Goal: Information Seeking & Learning: Learn about a topic

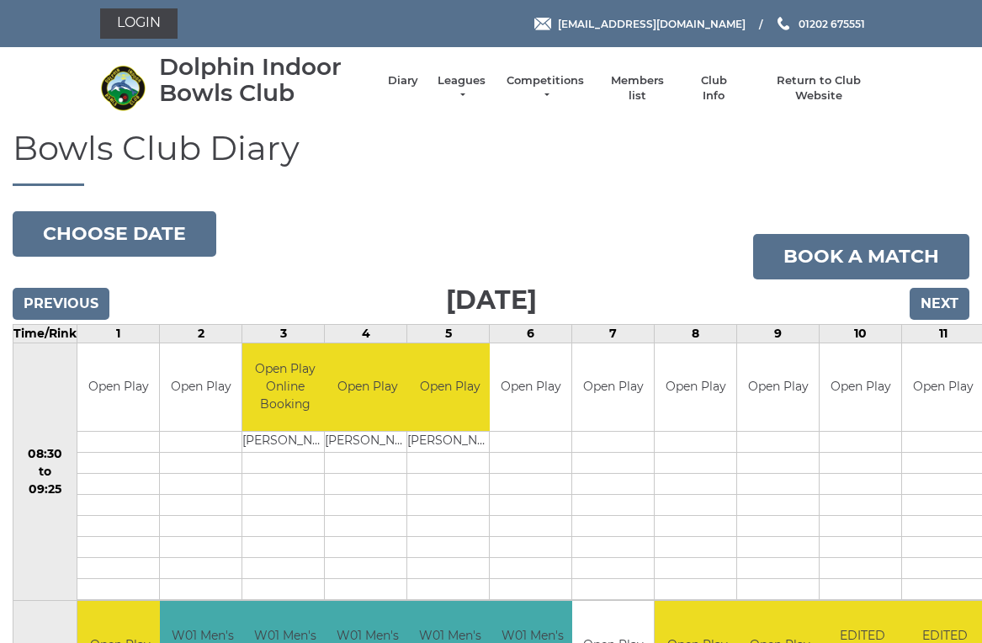
click at [134, 31] on link "Login" at bounding box center [138, 23] width 77 height 30
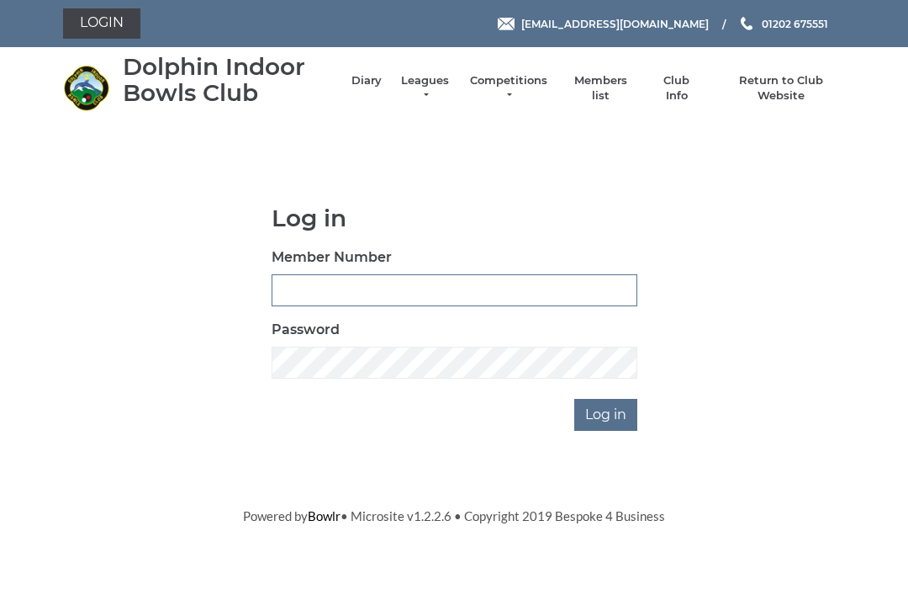
click at [278, 283] on input "Member Number" at bounding box center [455, 290] width 366 height 32
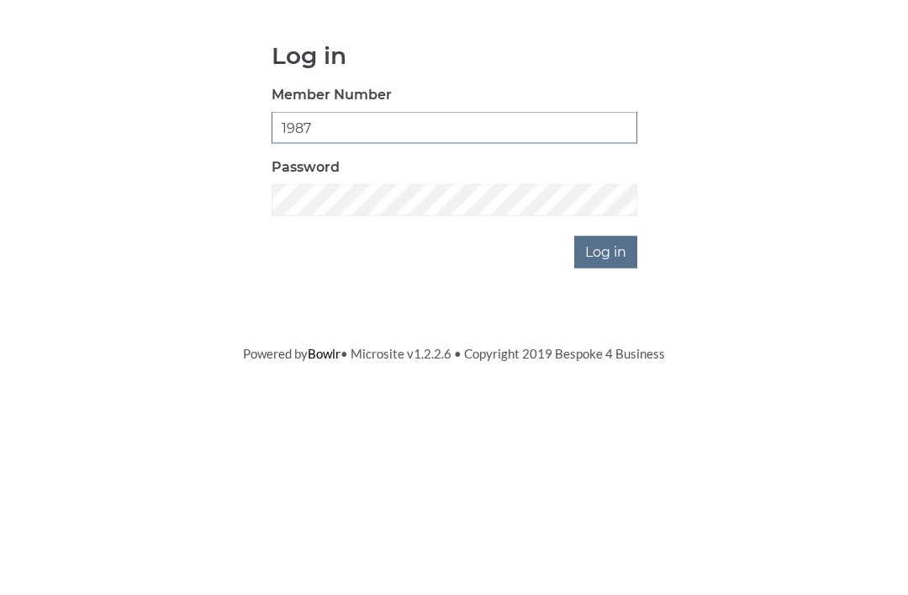
type input "1987"
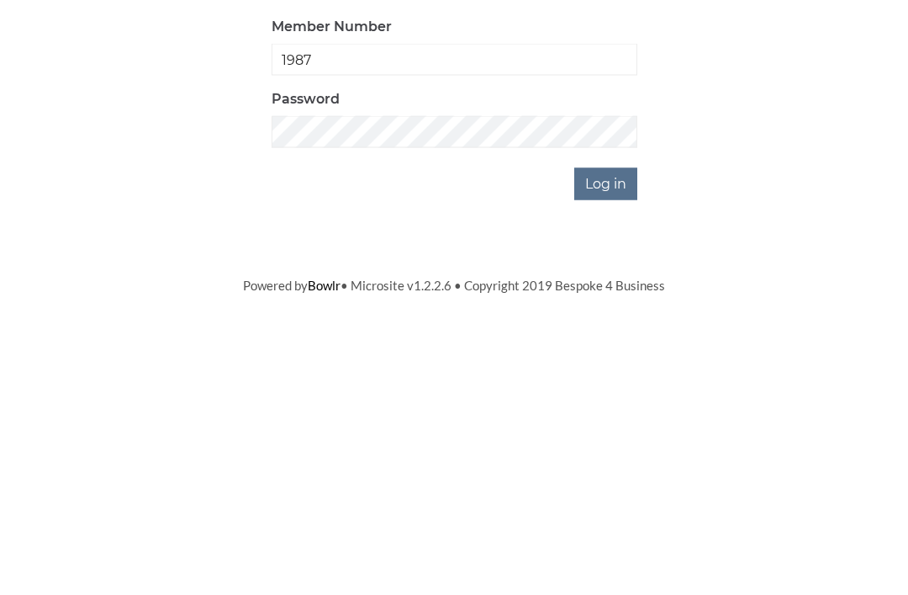
click at [622, 399] on input "Log in" at bounding box center [605, 415] width 63 height 32
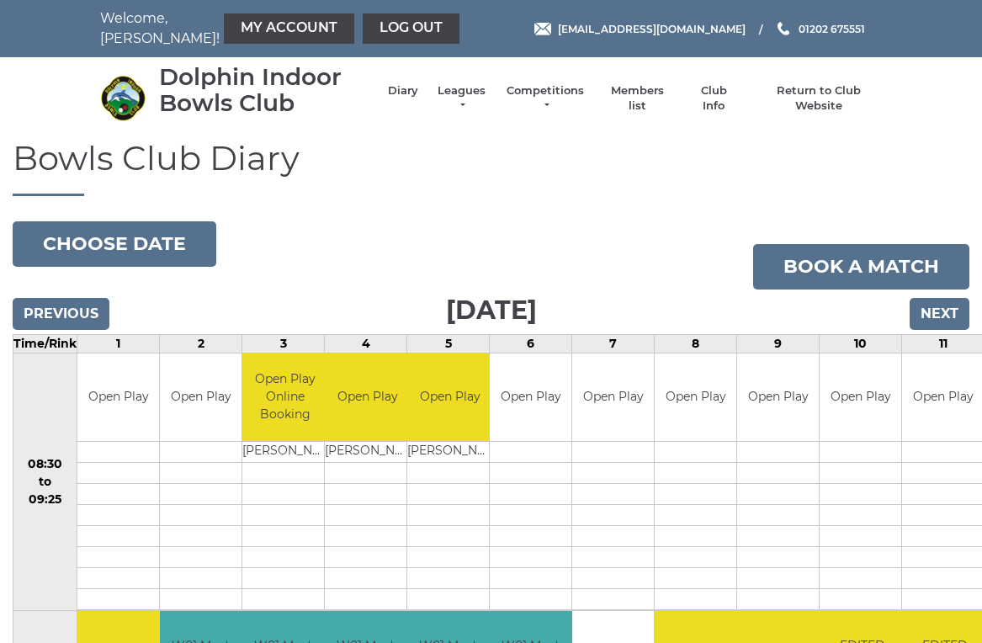
click at [723, 101] on link "Club Info" at bounding box center [713, 98] width 49 height 30
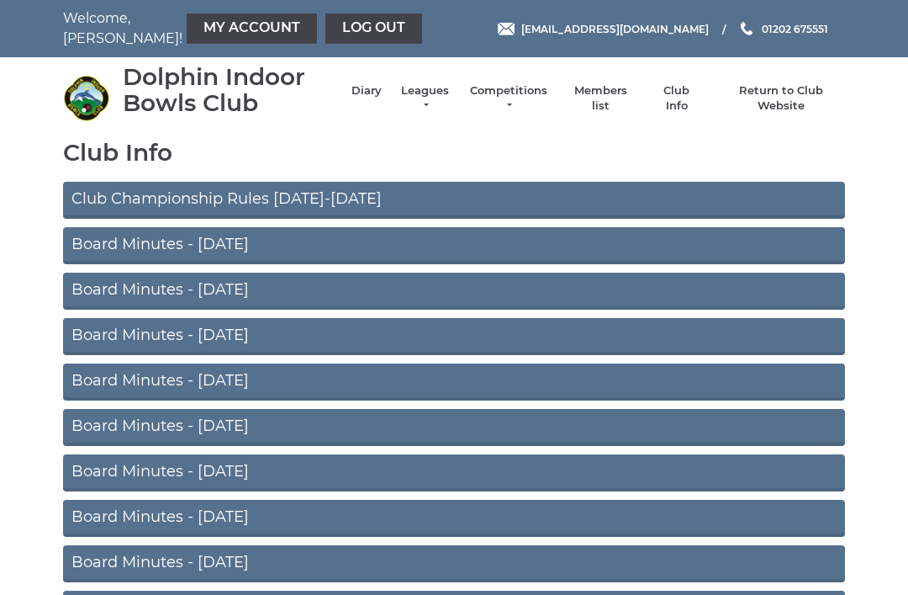
click at [257, 245] on link "Board Minutes - July 2025" at bounding box center [454, 245] width 782 height 37
click at [607, 98] on link "Members list" at bounding box center [600, 98] width 70 height 30
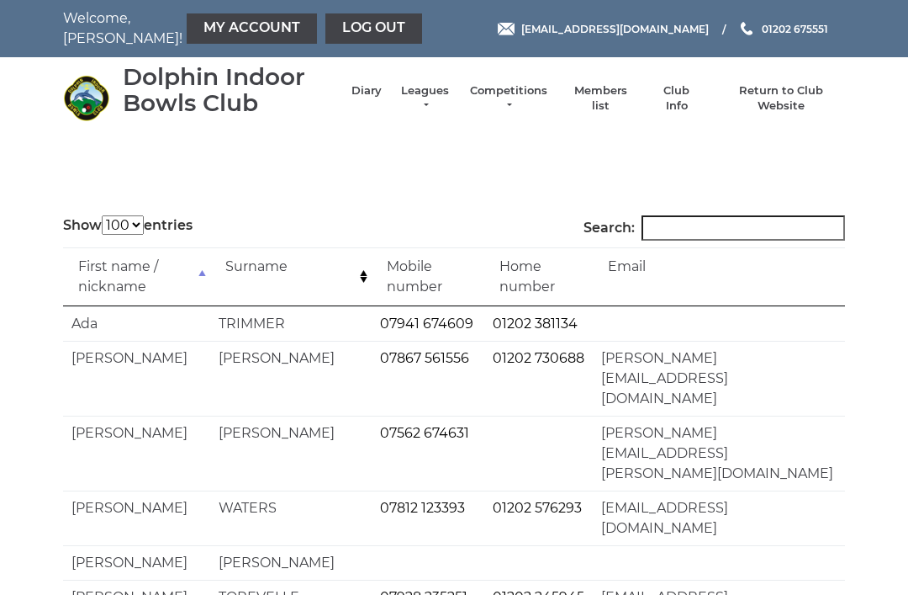
select select "100"
click at [676, 229] on input "Search:" at bounding box center [744, 227] width 204 height 25
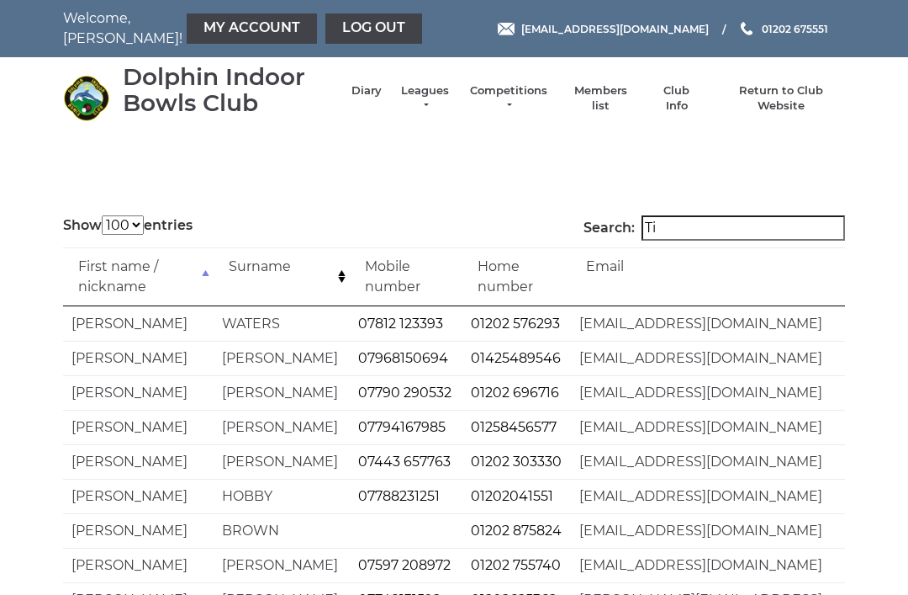
type input "T"
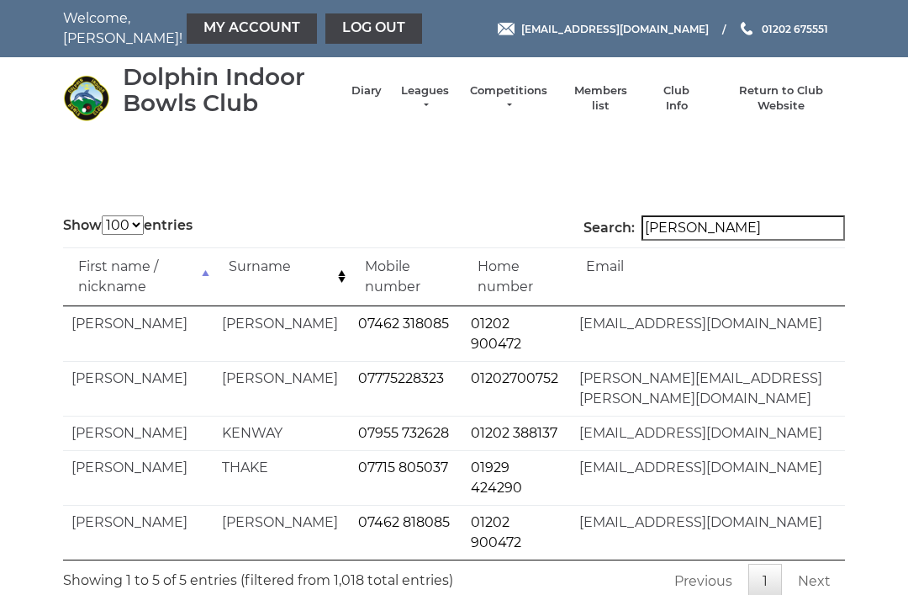
type input "Oliver"
click at [524, 95] on link "Competitions" at bounding box center [509, 98] width 81 height 30
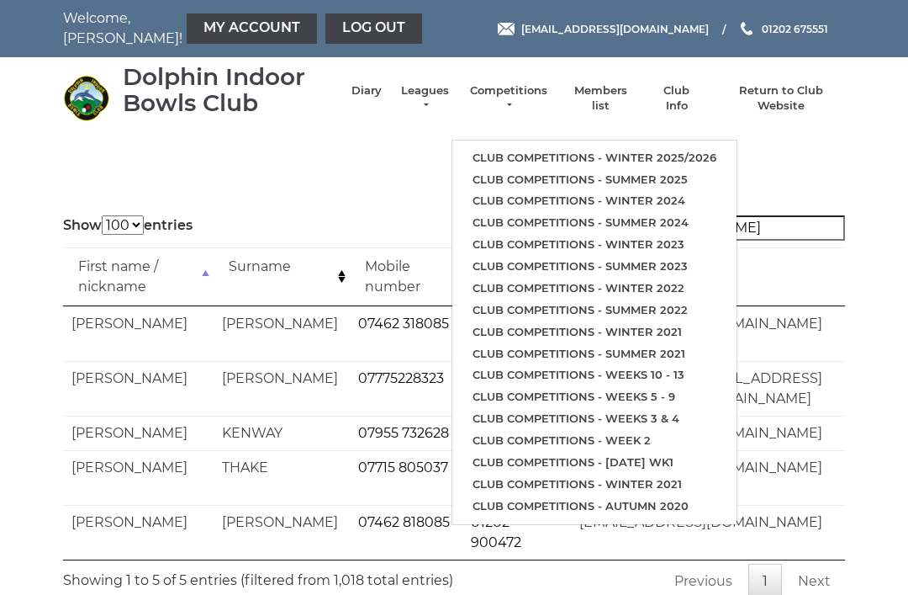
click at [682, 169] on link "Club competitions - Summer 2025" at bounding box center [595, 180] width 284 height 22
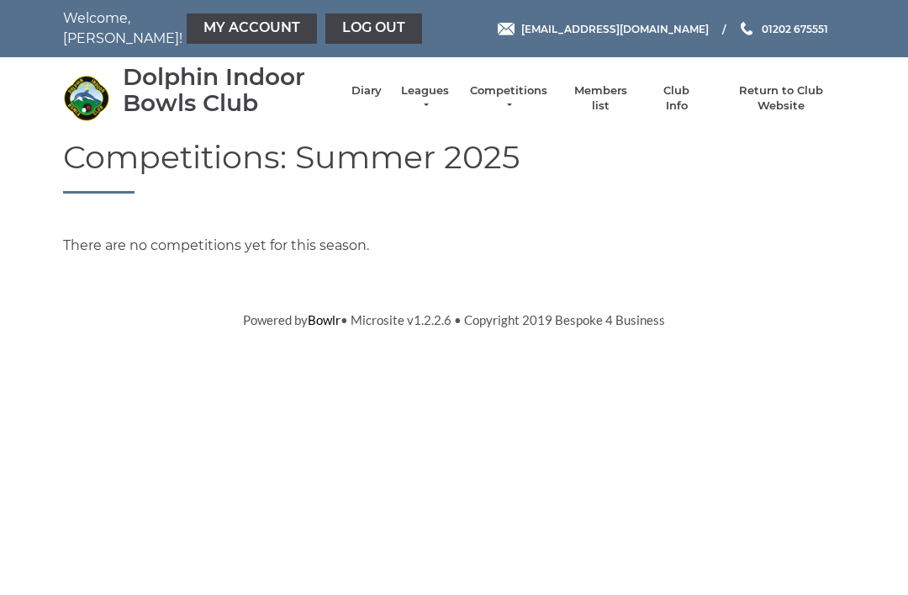
click at [528, 100] on link "Competitions" at bounding box center [509, 98] width 81 height 30
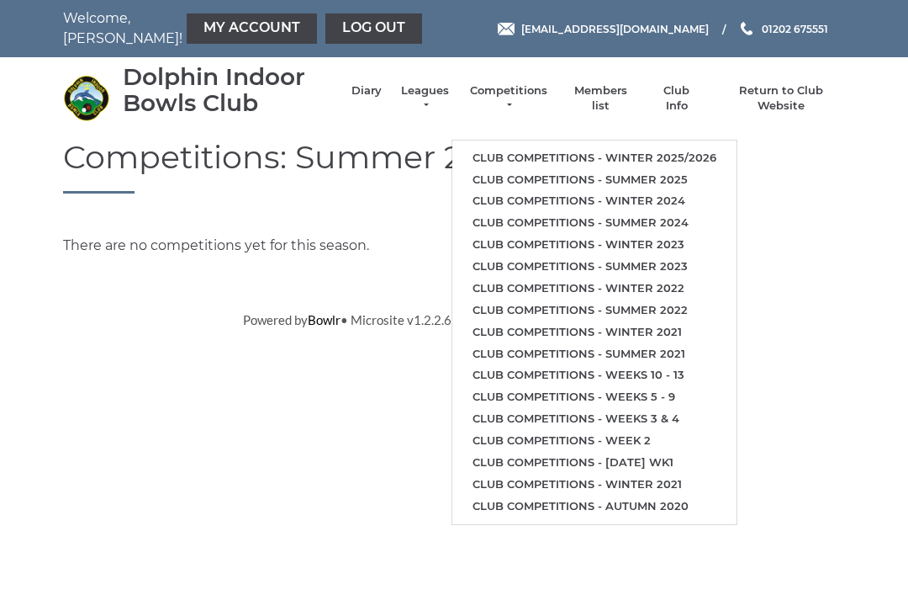
click at [699, 150] on link "Club competitions - Winter 2025/2026" at bounding box center [595, 158] width 284 height 22
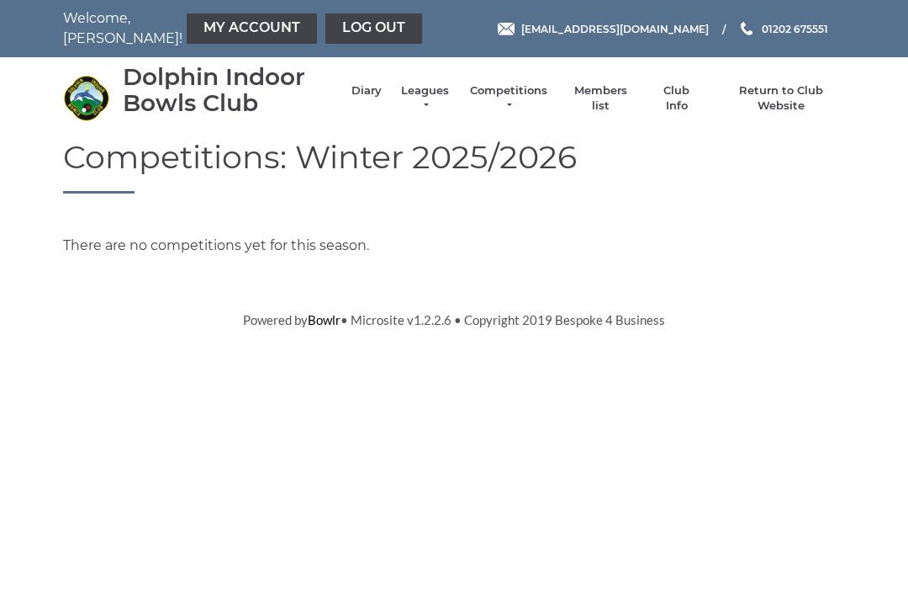
click at [689, 98] on link "Club Info" at bounding box center [677, 98] width 49 height 30
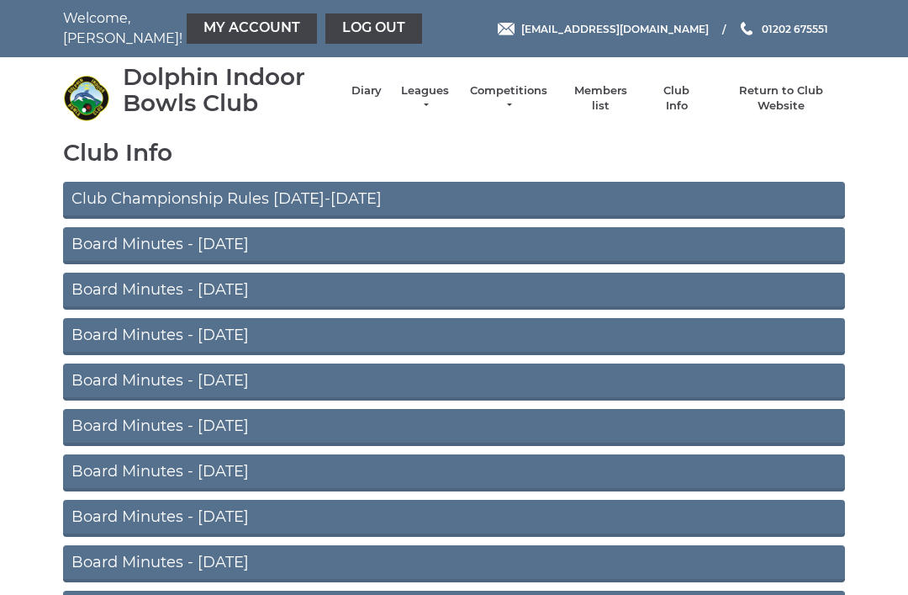
click at [310, 196] on link "Club Championship Rules 2025-2026" at bounding box center [454, 200] width 782 height 37
click at [330, 32] on link "Log out" at bounding box center [374, 28] width 97 height 30
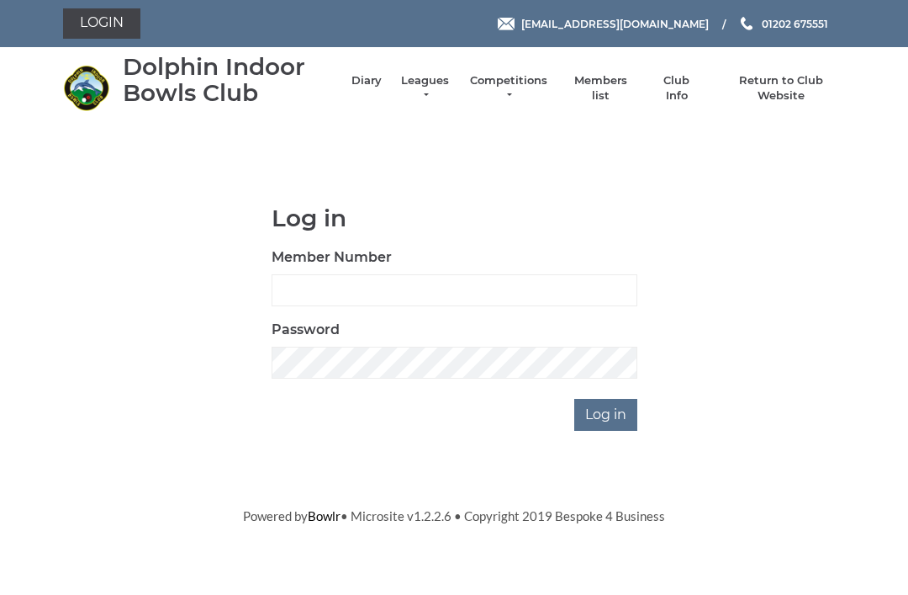
click at [373, 88] on link "Diary" at bounding box center [367, 80] width 30 height 15
